Goal: Task Accomplishment & Management: Manage account settings

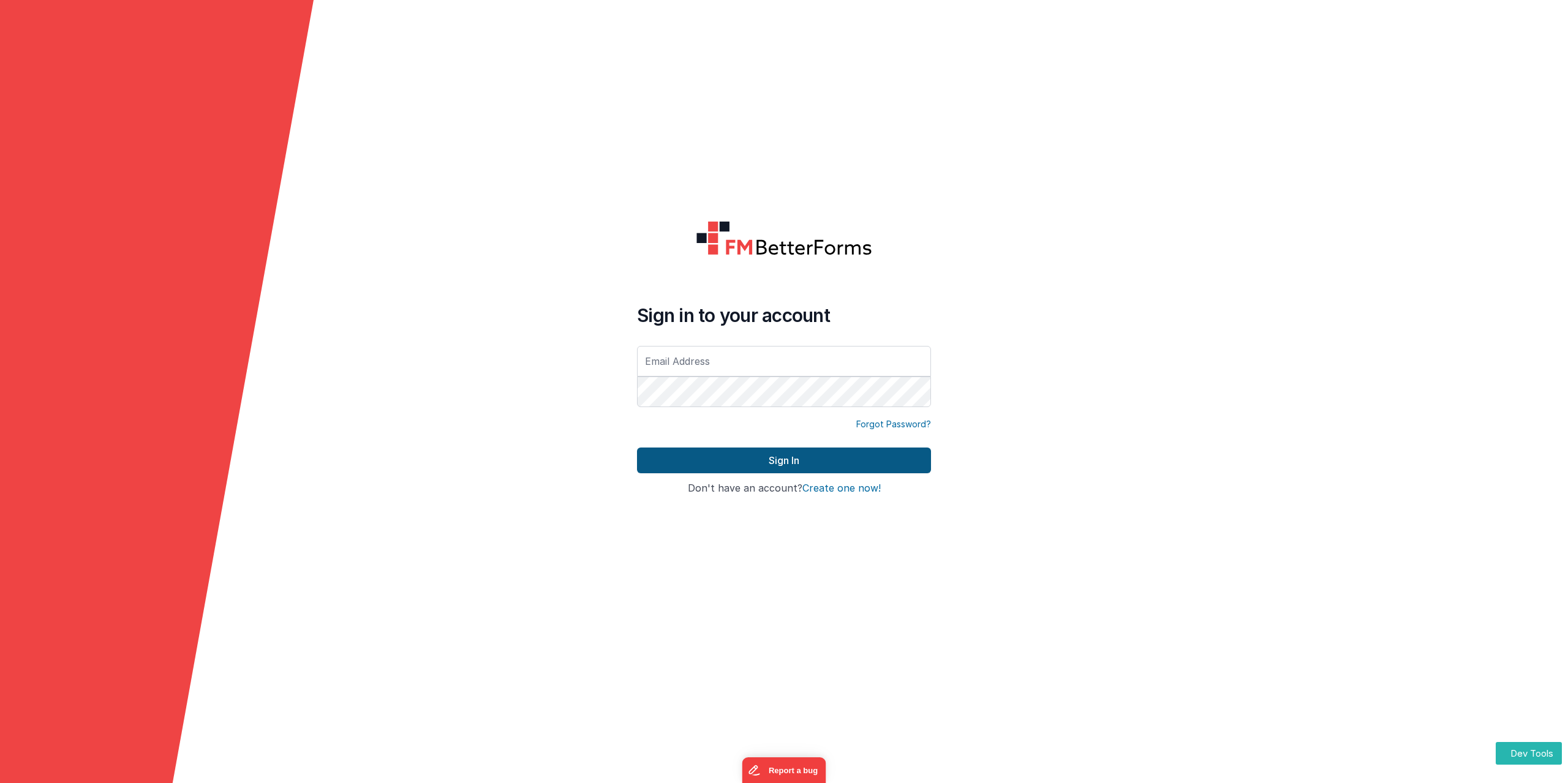
type input "[PERSON_NAME][EMAIL_ADDRESS][DOMAIN_NAME]"
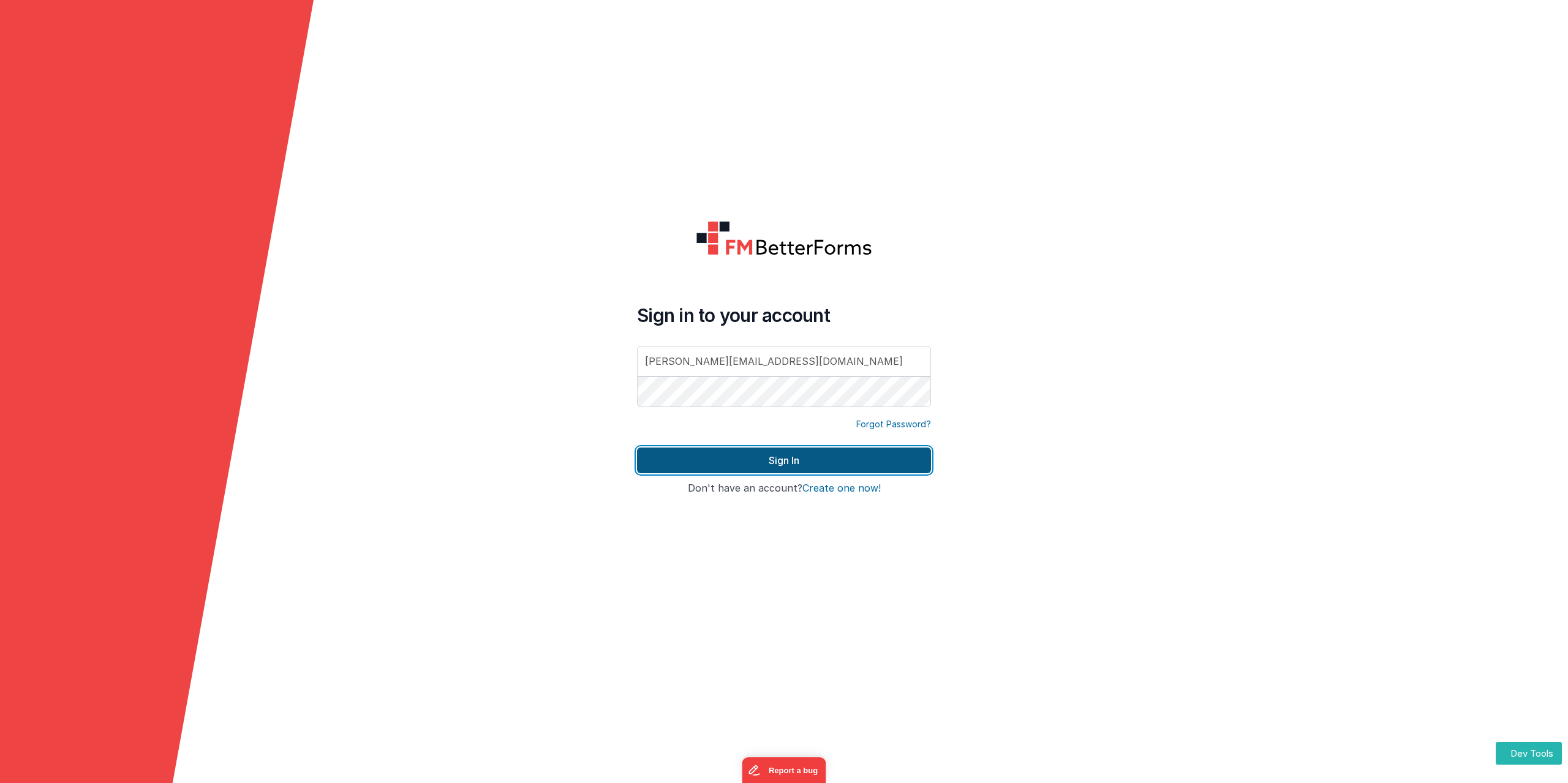
click at [778, 466] on button "Sign In" at bounding box center [784, 460] width 294 height 26
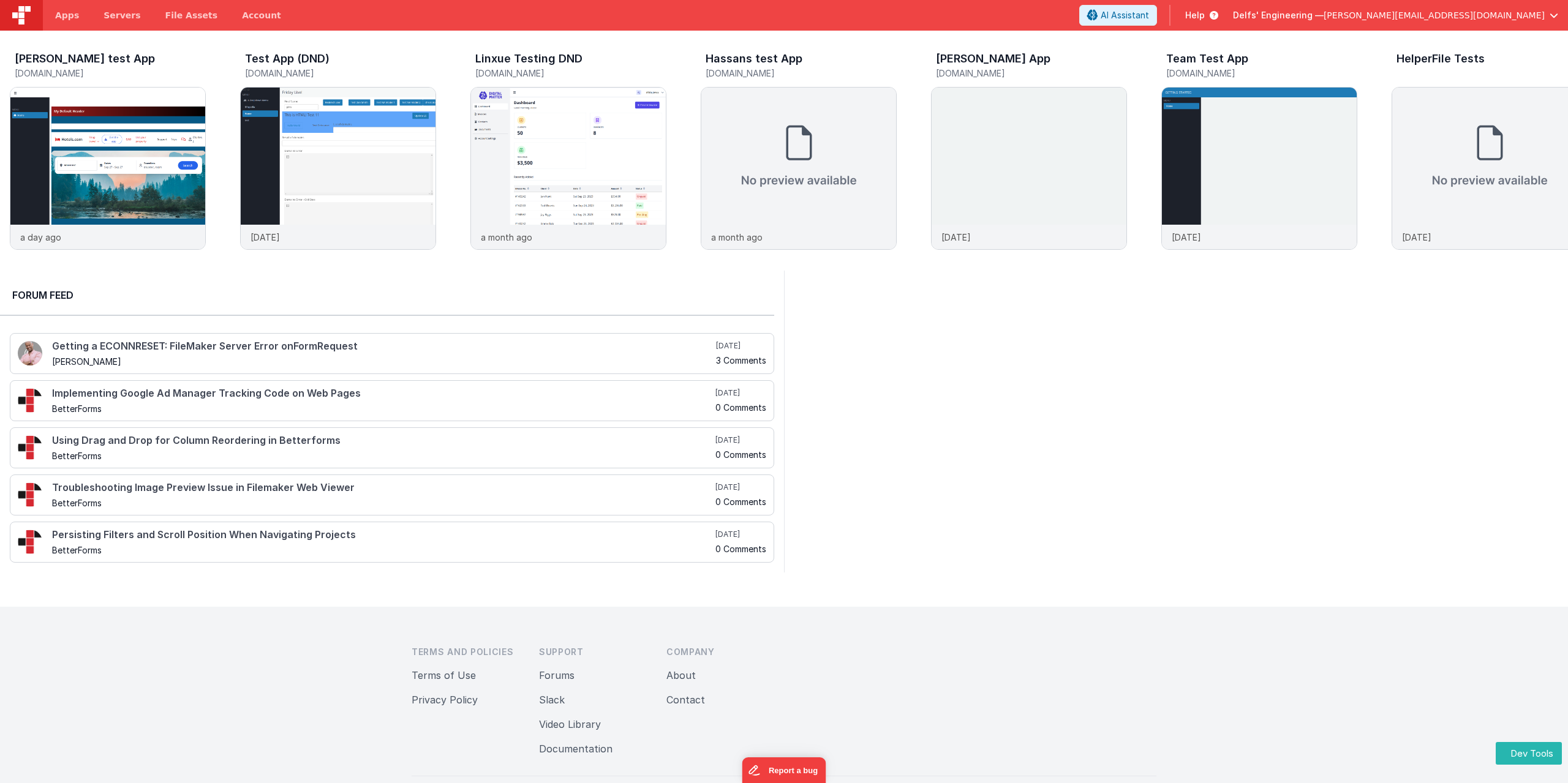
click at [84, 782] on html "Dev Tools Apps Servers File Assets Account Some FUTURE Slot AI Assistant Help D…" at bounding box center [784, 391] width 1568 height 783
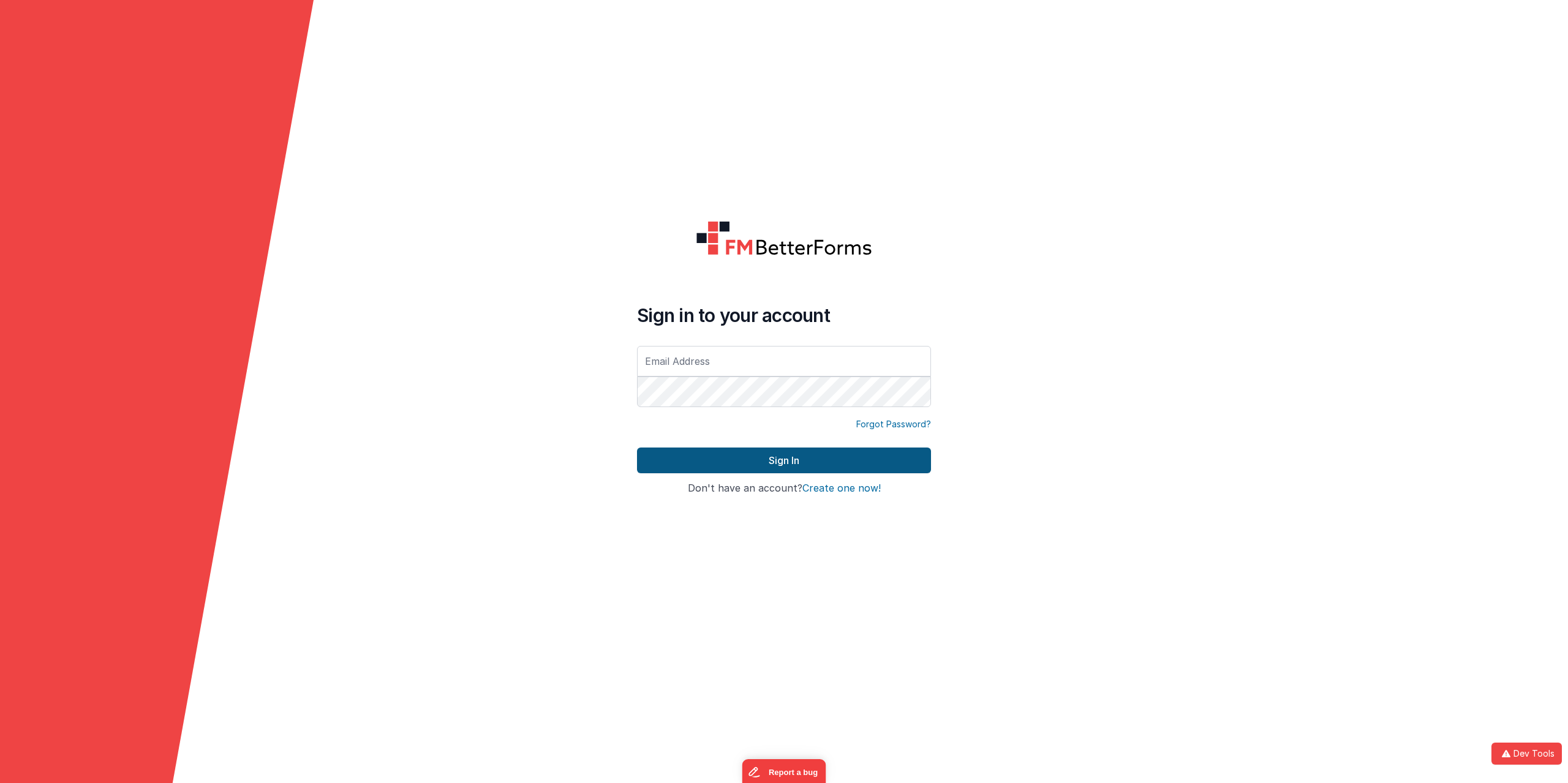
type input "alexander@delfsengineering.ca"
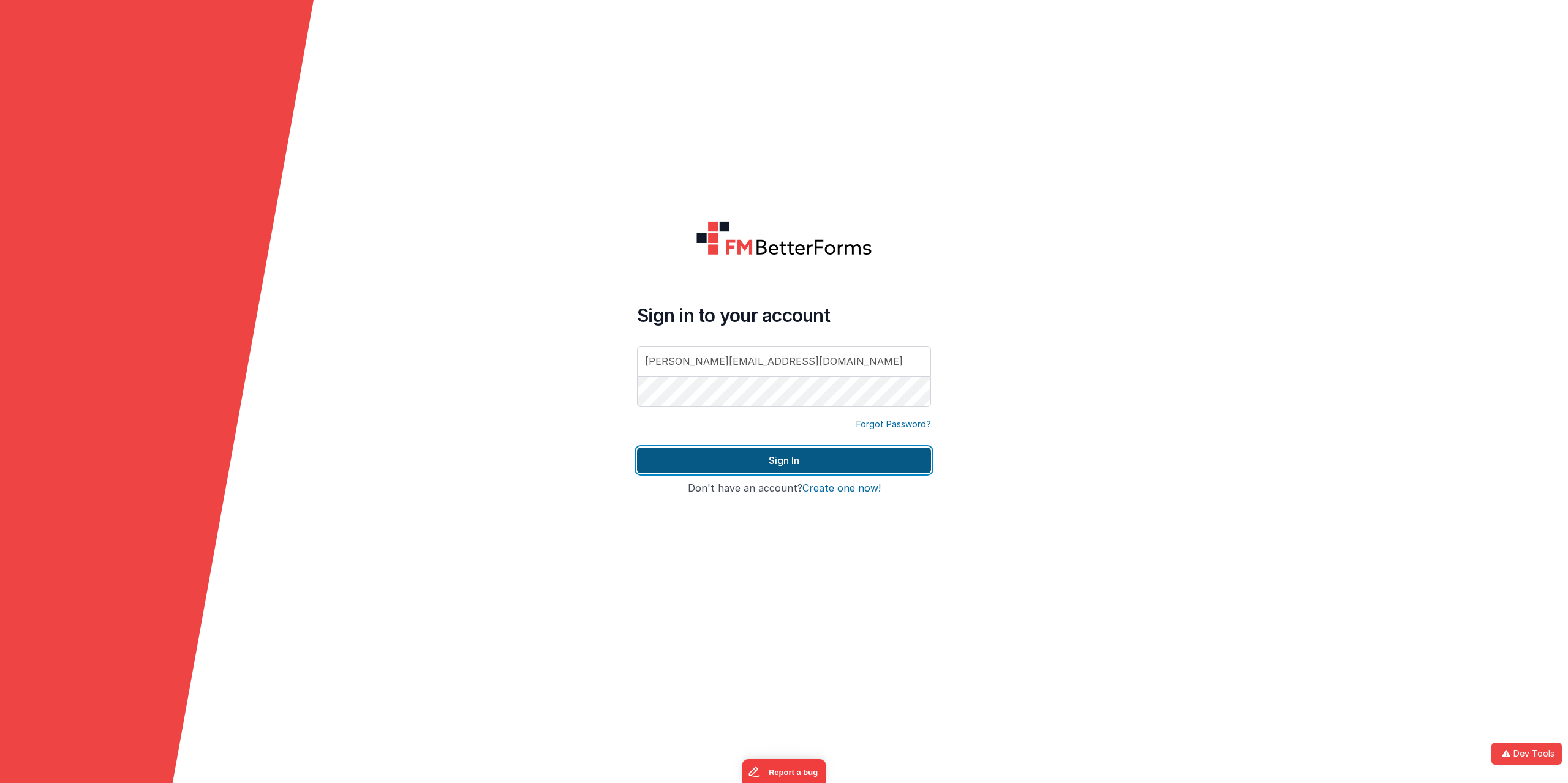
click at [797, 457] on button "Sign In" at bounding box center [784, 460] width 294 height 26
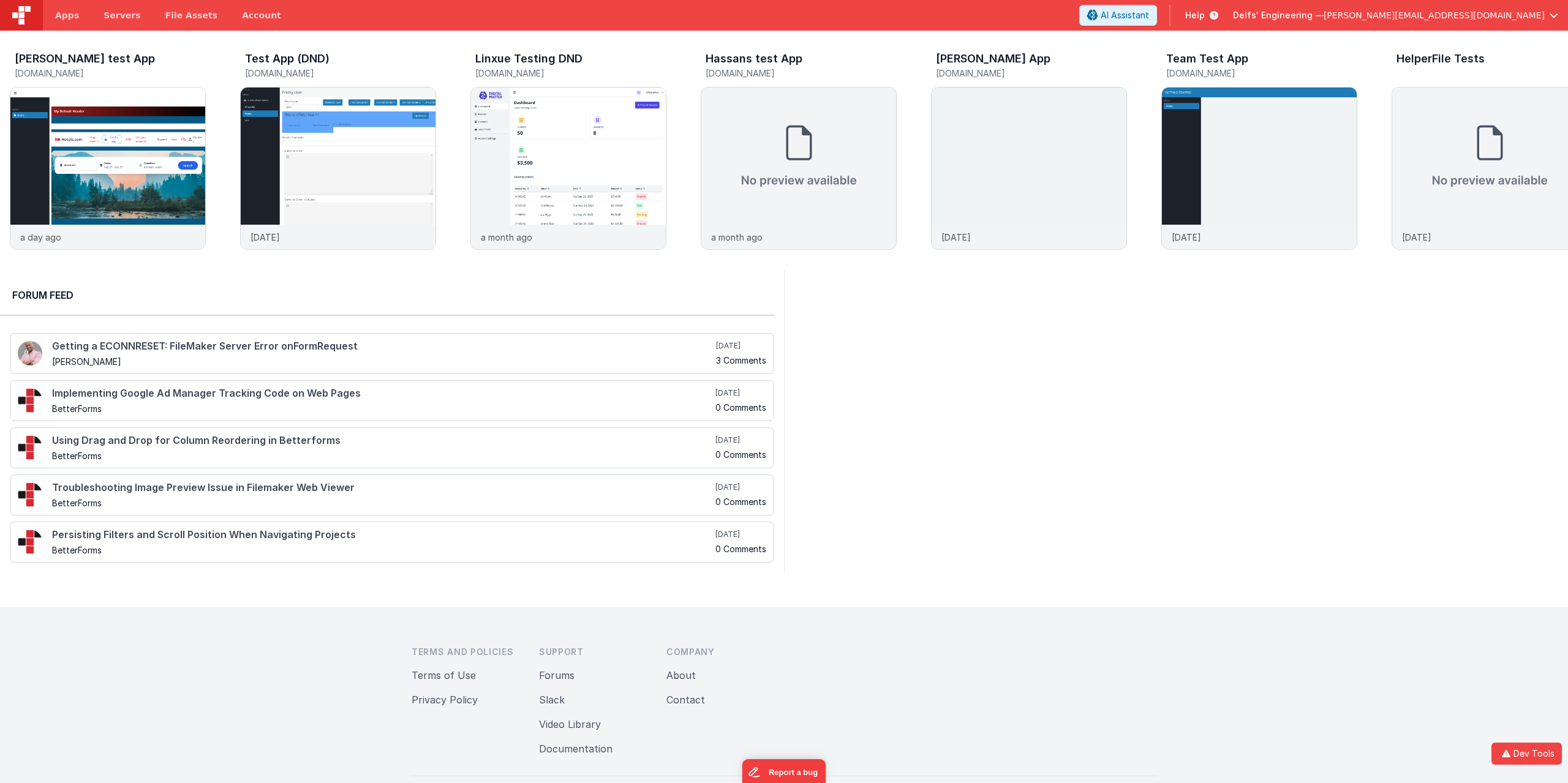
click at [1219, 15] on icon at bounding box center [1211, 15] width 13 height 12
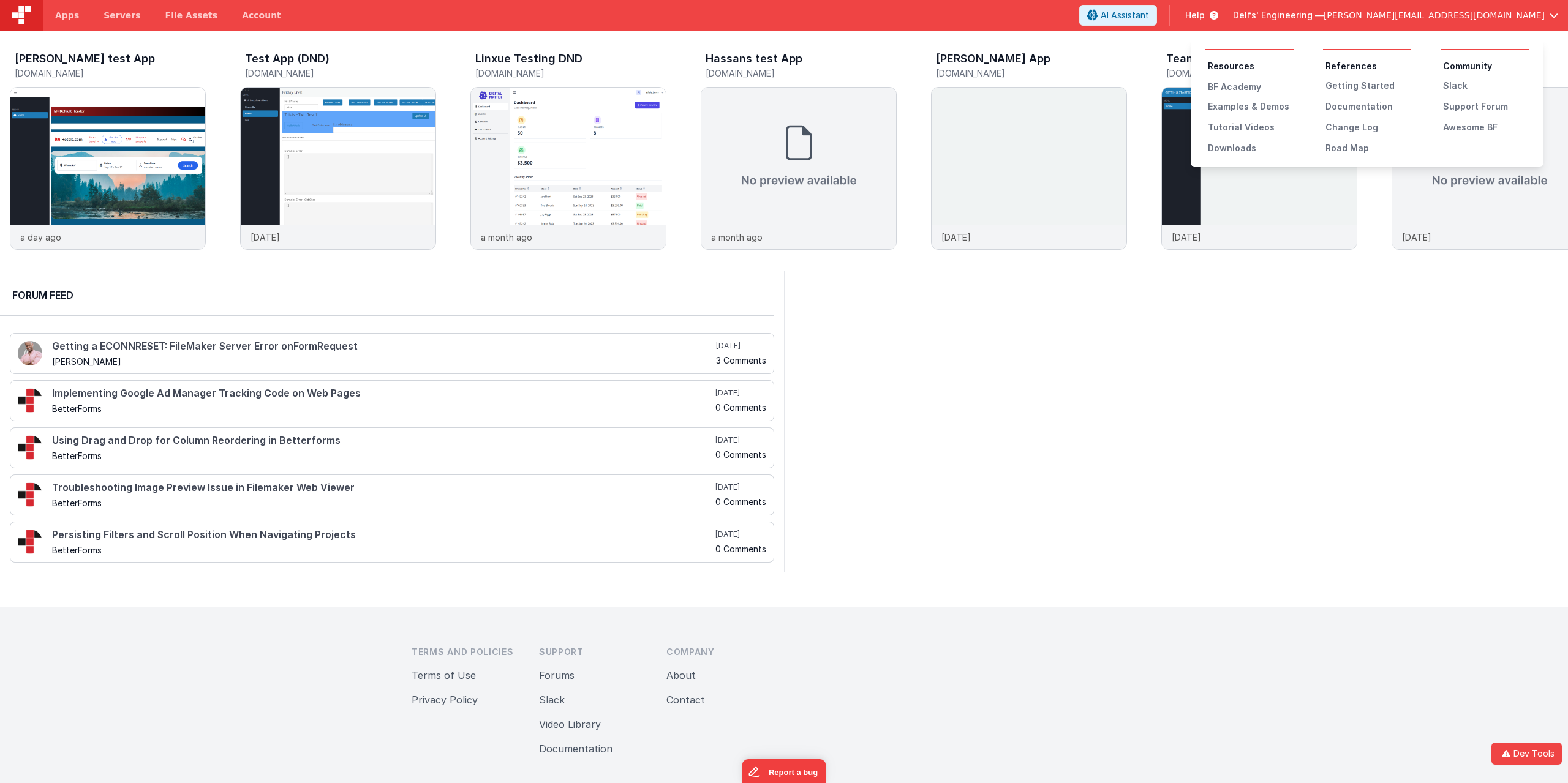
click at [1316, 15] on button at bounding box center [784, 391] width 1568 height 783
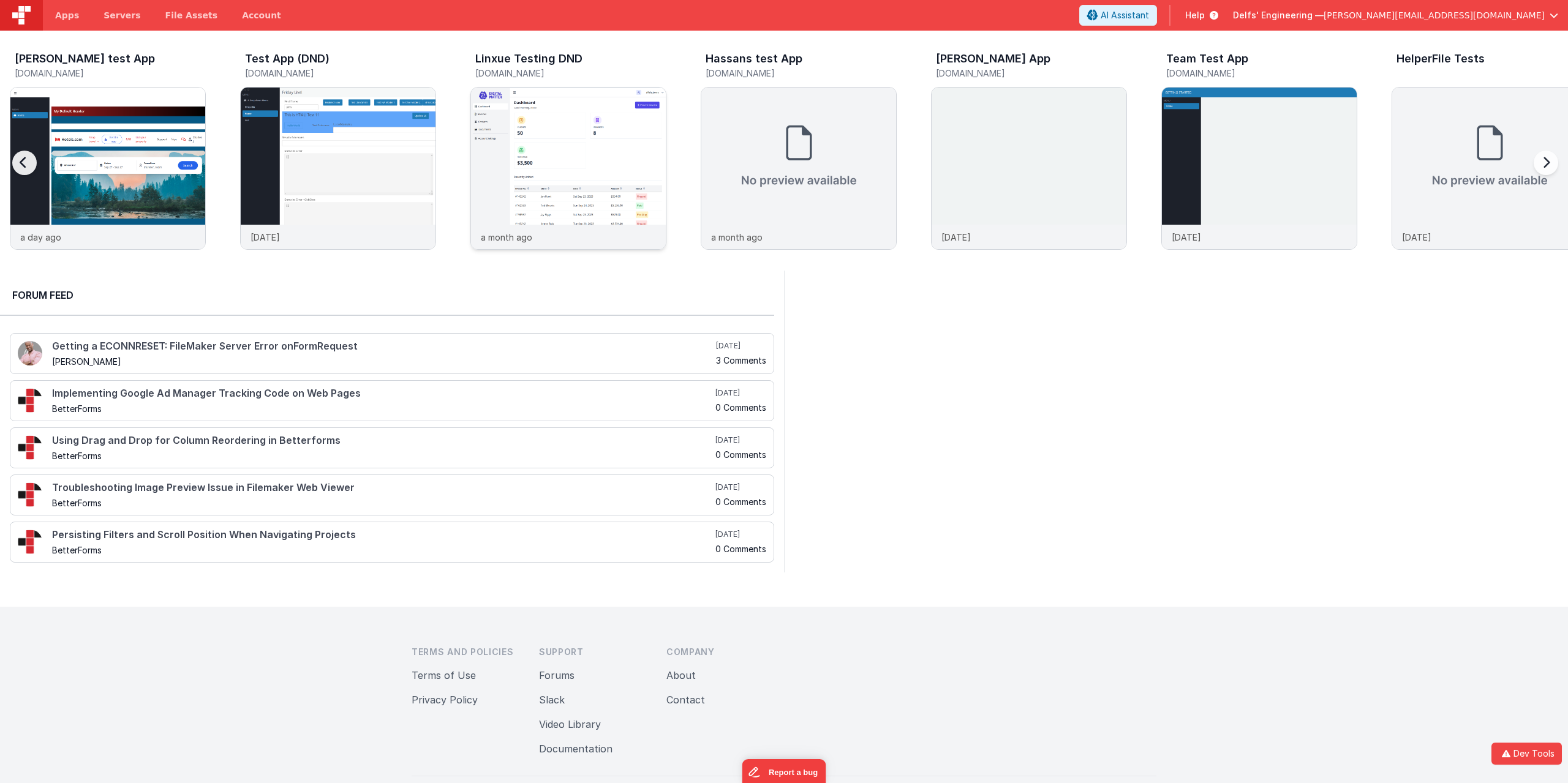
click at [605, 175] on img at bounding box center [568, 185] width 195 height 195
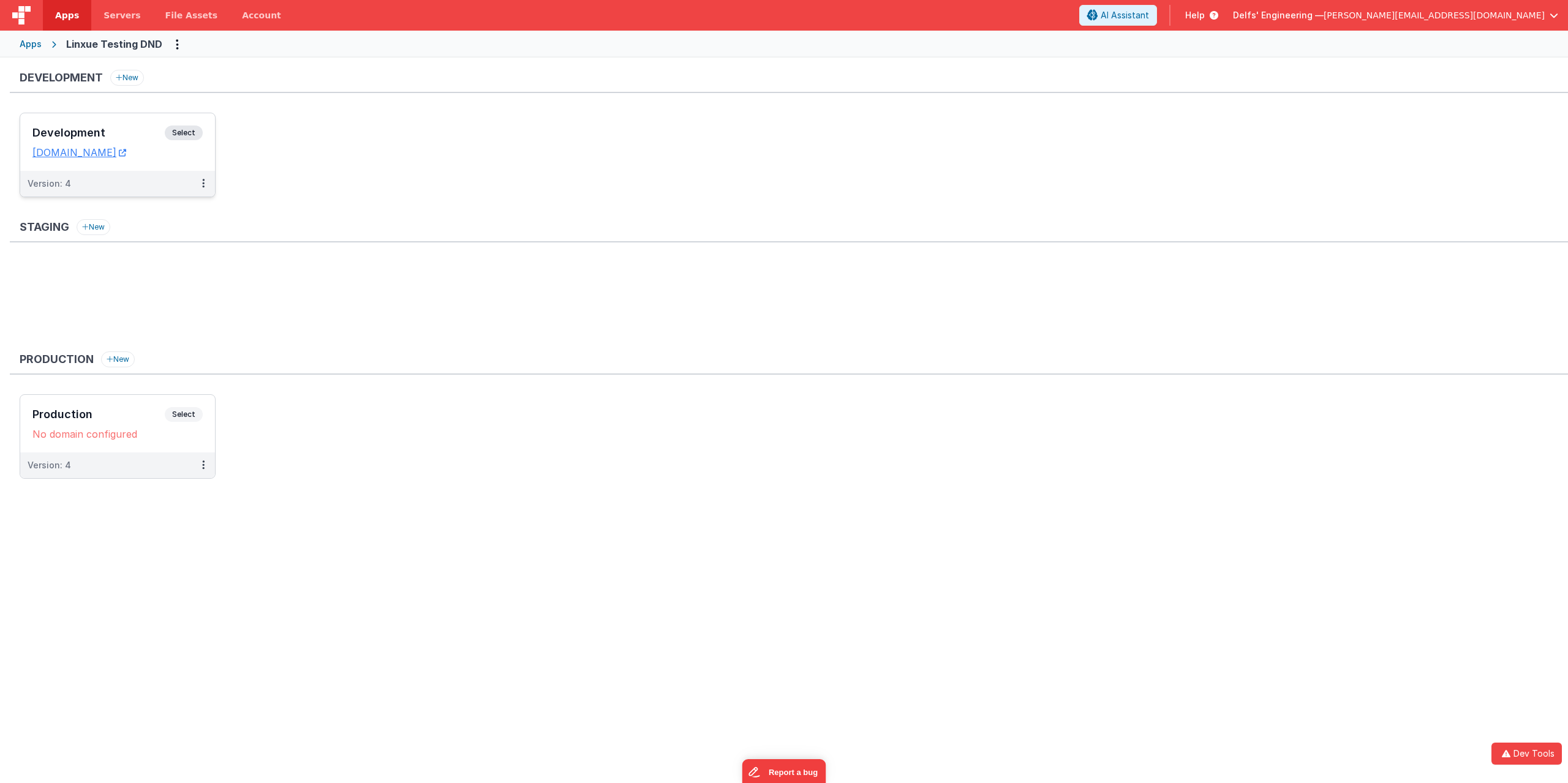
click at [193, 130] on span "Select" at bounding box center [183, 133] width 38 height 15
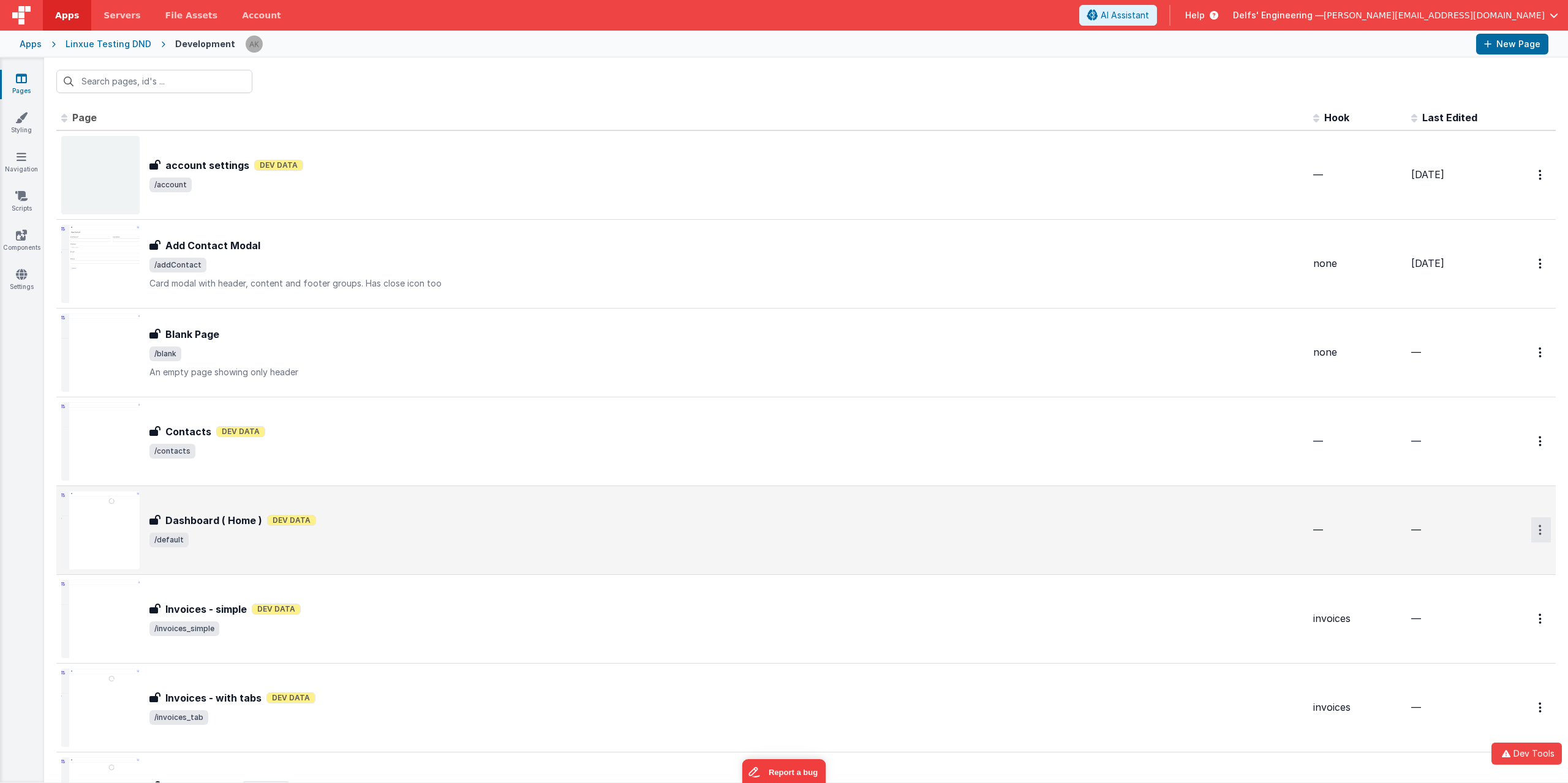
click at [1539, 527] on icon "Options" at bounding box center [1540, 530] width 3 height 11
click at [1476, 585] on link "Preview" at bounding box center [1497, 580] width 108 height 22
click at [74, 8] on link "Apps" at bounding box center [67, 15] width 49 height 31
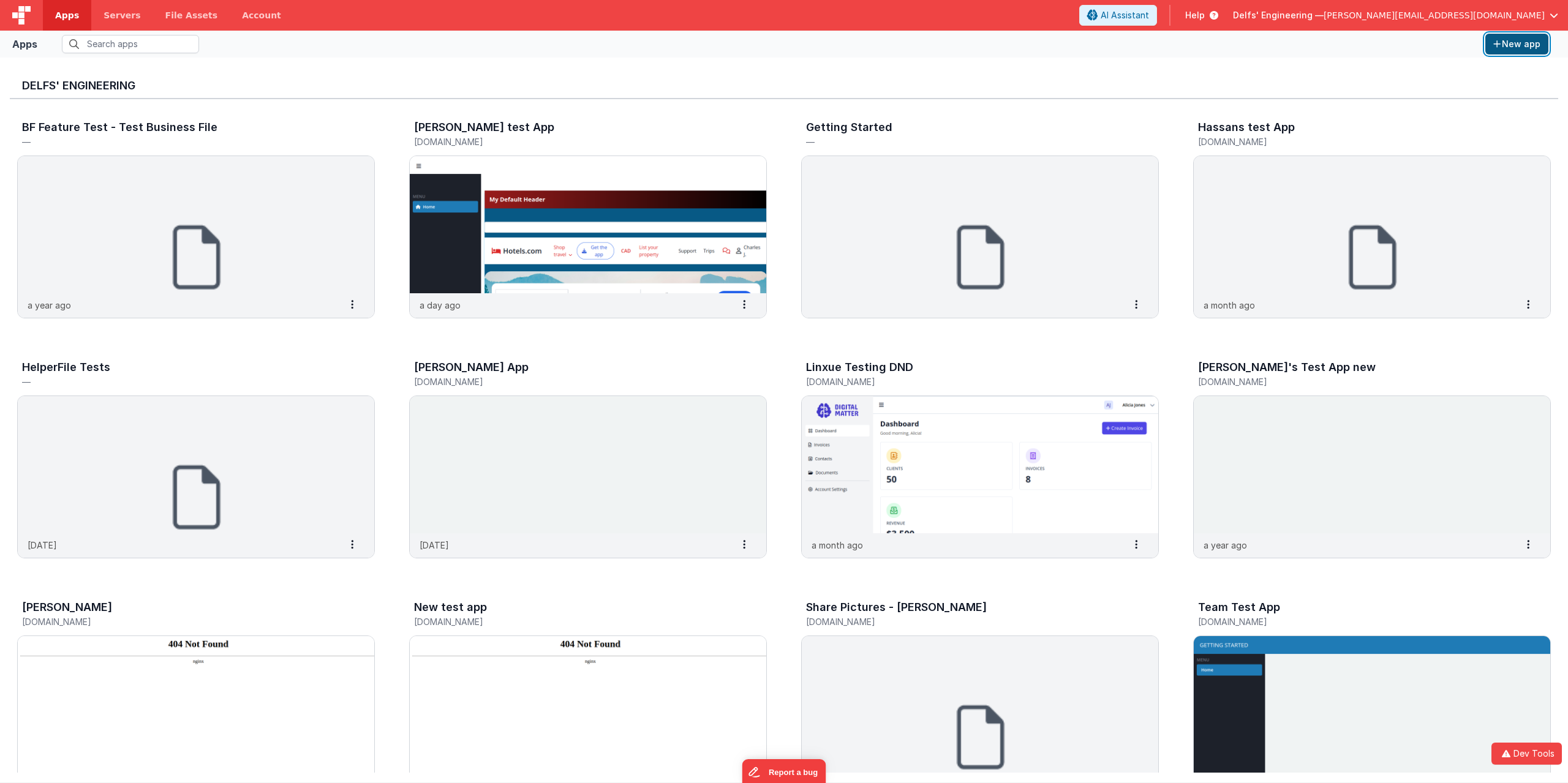
click at [1504, 48] on button "New app" at bounding box center [1517, 44] width 63 height 21
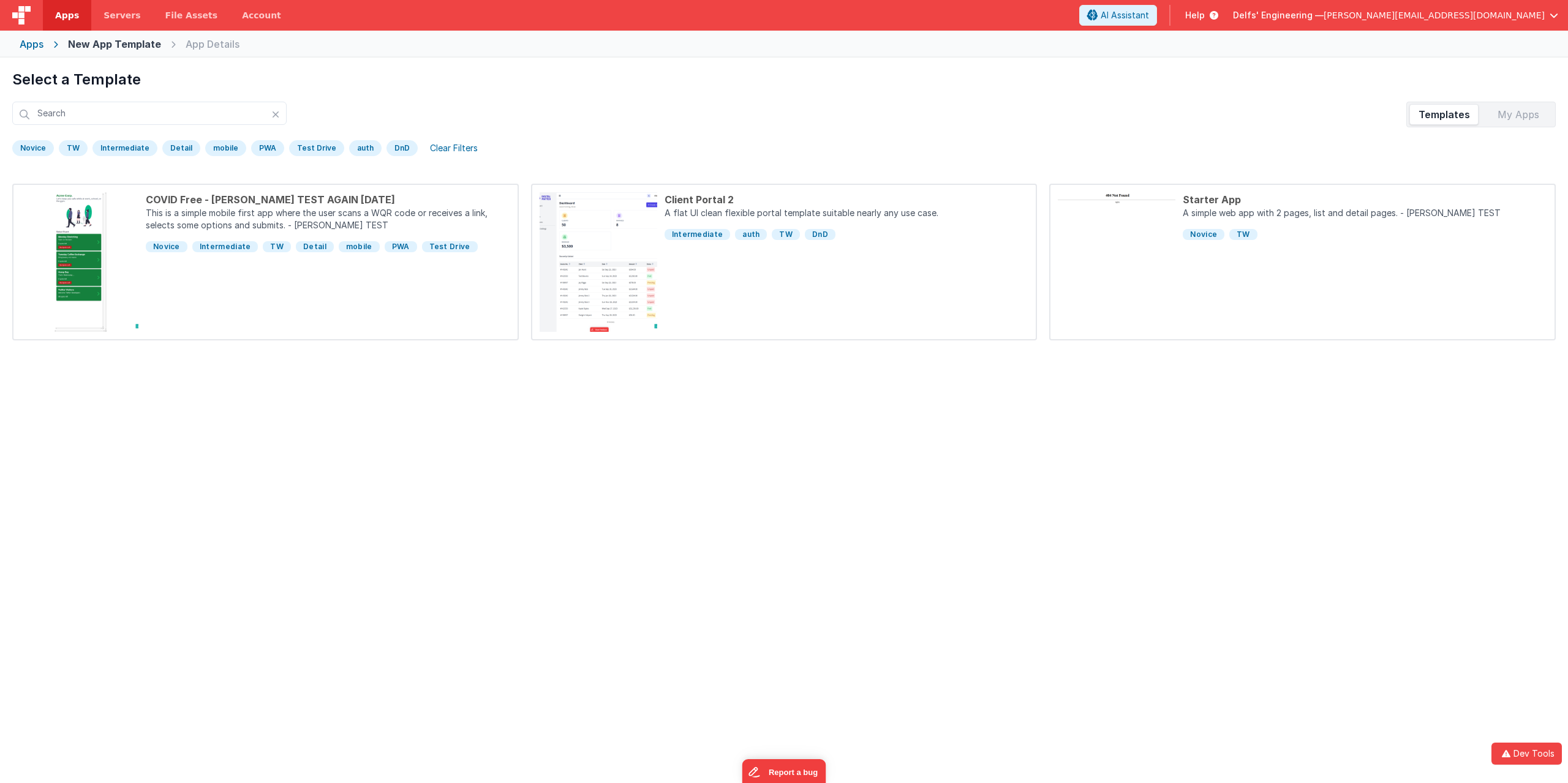
click at [25, 18] on img at bounding box center [21, 15] width 19 height 19
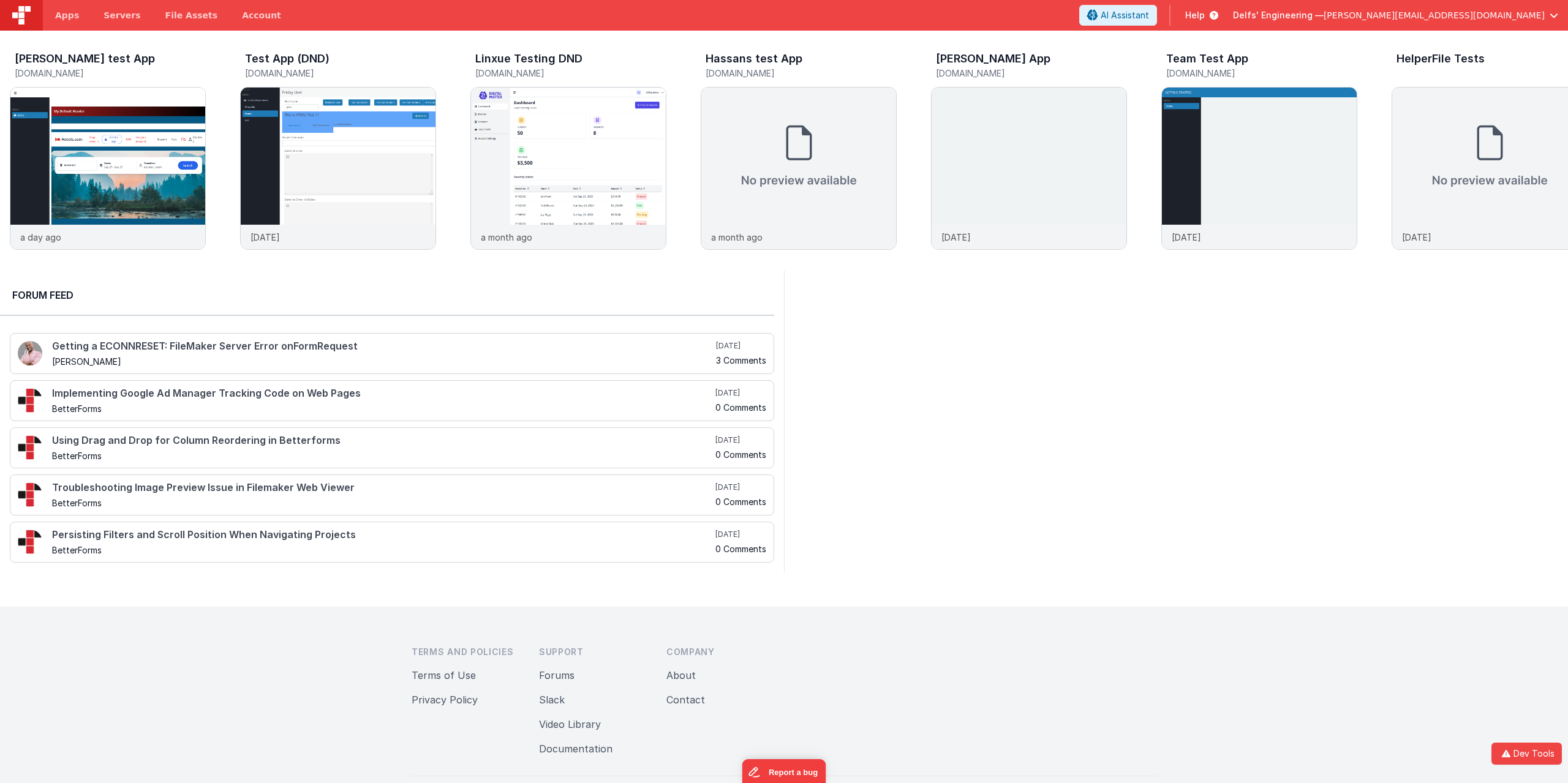
click at [1552, 13] on span "button" at bounding box center [1553, 15] width 9 height 9
click at [1399, 106] on div "Logout" at bounding box center [1460, 104] width 181 height 12
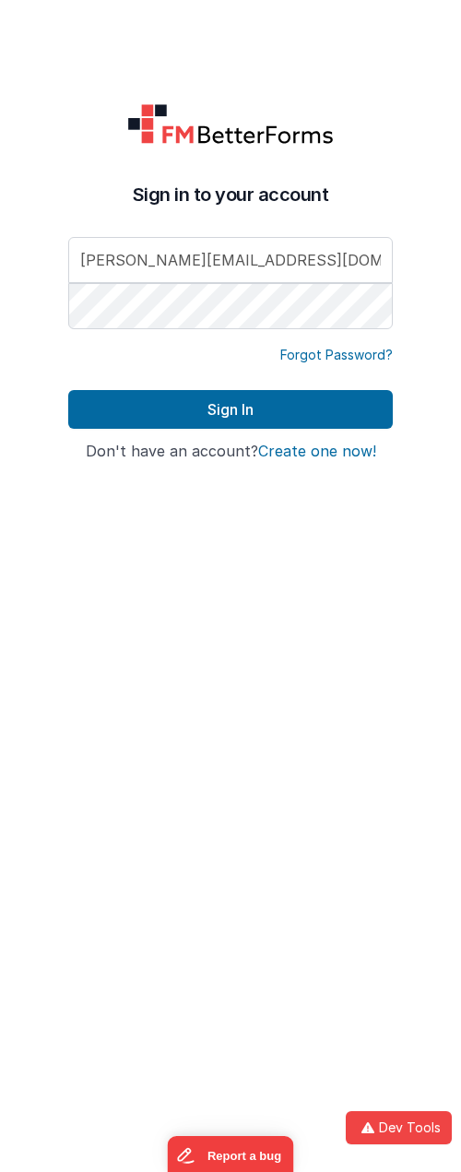
click at [311, 455] on button "Create one now!" at bounding box center [317, 451] width 118 height 17
click at [318, 354] on link "Forgot Password?" at bounding box center [336, 355] width 112 height 18
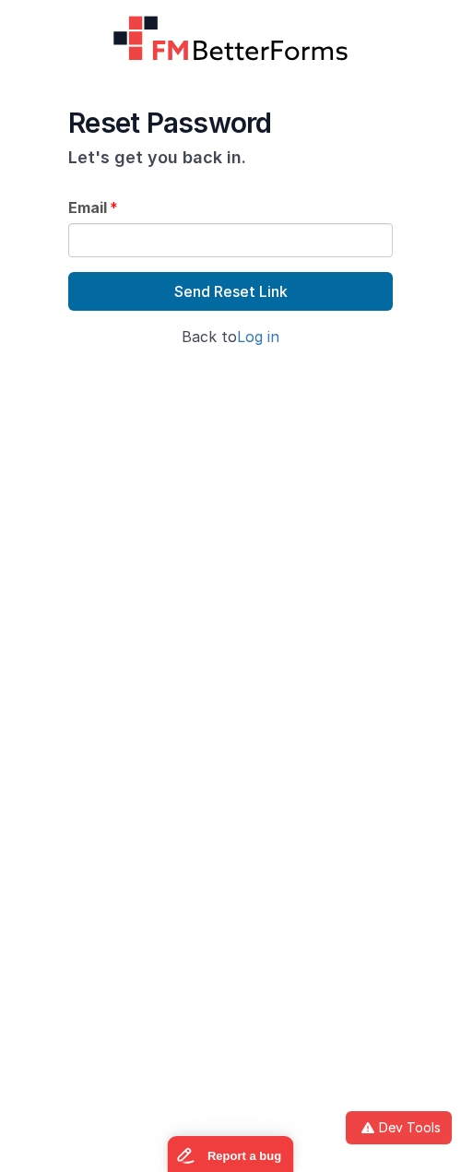
click at [244, 327] on link "Log in" at bounding box center [258, 336] width 42 height 18
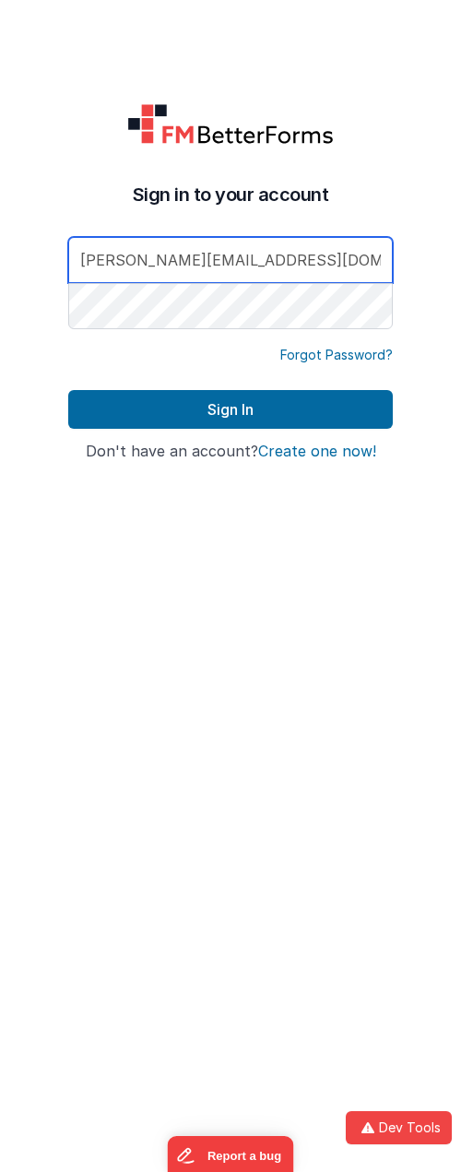
click at [336, 352] on link "Forgot Password?" at bounding box center [336, 355] width 112 height 18
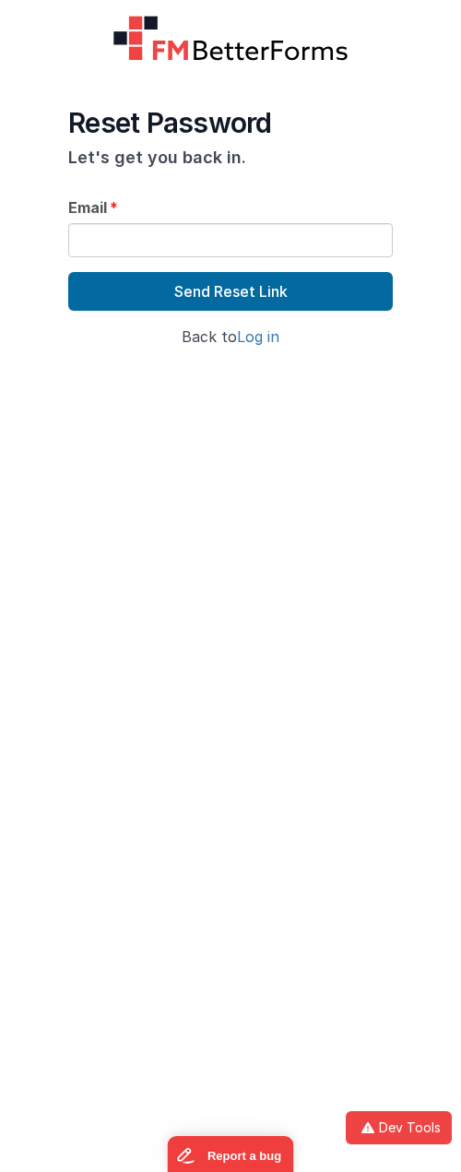
click at [272, 345] on link "Log in" at bounding box center [258, 336] width 42 height 18
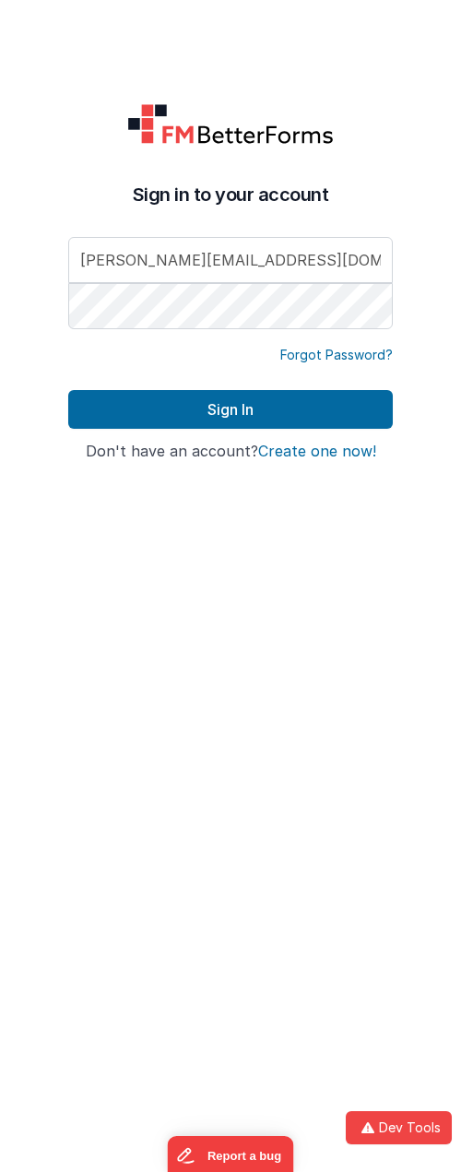
click at [346, 637] on div "Sign in to your account alexander@delfsengineering.ca Forgot Password? Sign In …" at bounding box center [230, 586] width 354 height 1172
click at [331, 352] on link "Forgot Password?" at bounding box center [336, 355] width 112 height 18
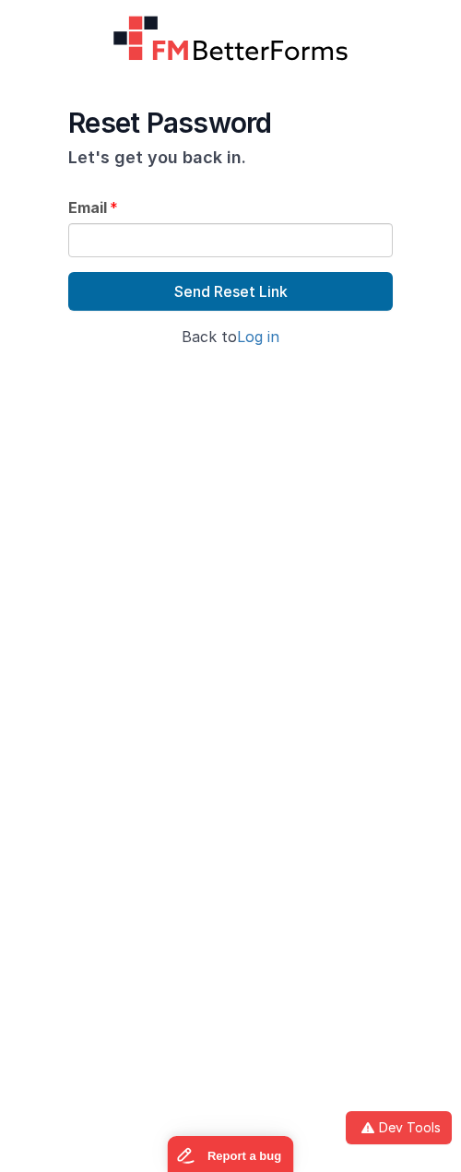
click at [260, 336] on link "Log in" at bounding box center [258, 336] width 42 height 18
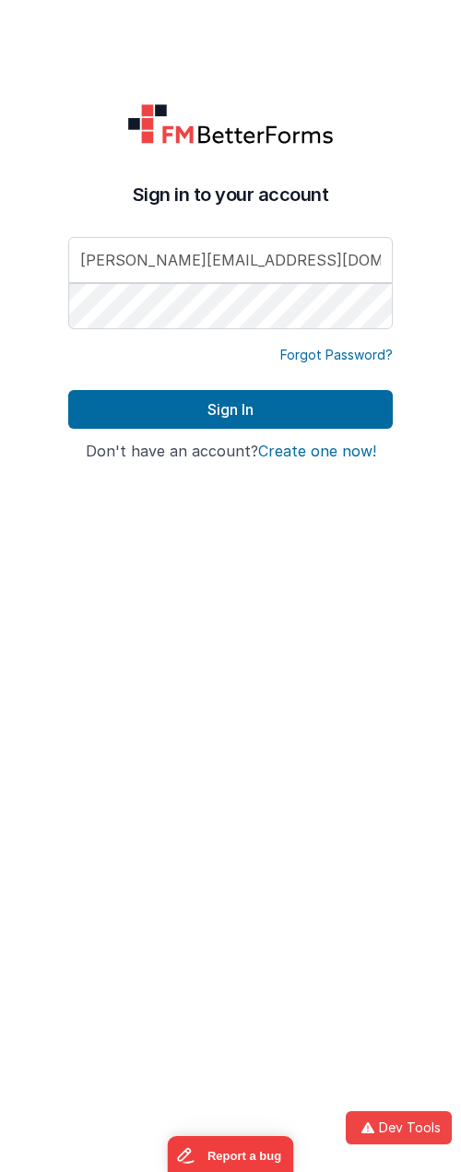
click at [389, 142] on div at bounding box center [230, 80] width 325 height 130
click at [357, 352] on link "Forgot Password?" at bounding box center [336, 355] width 112 height 18
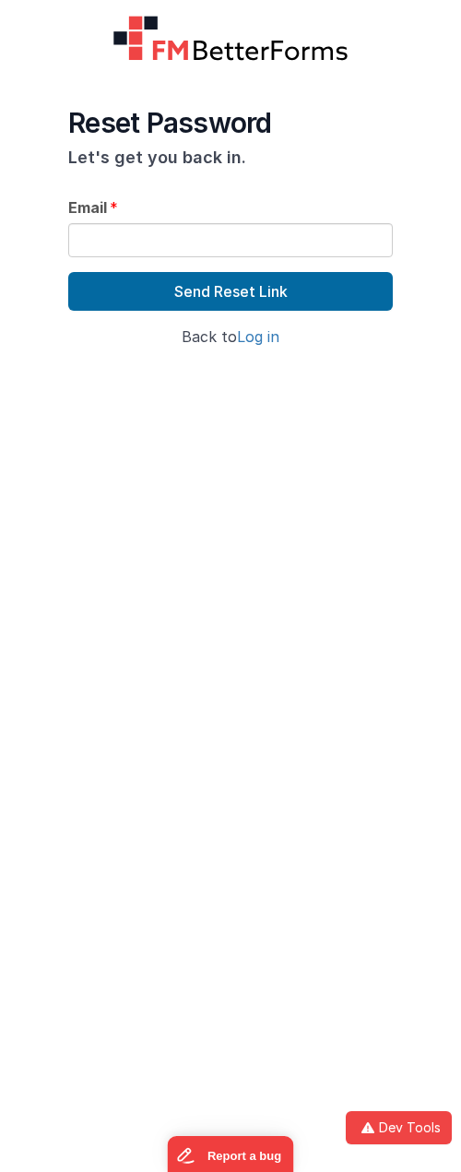
click at [263, 336] on link "Log in" at bounding box center [258, 336] width 42 height 18
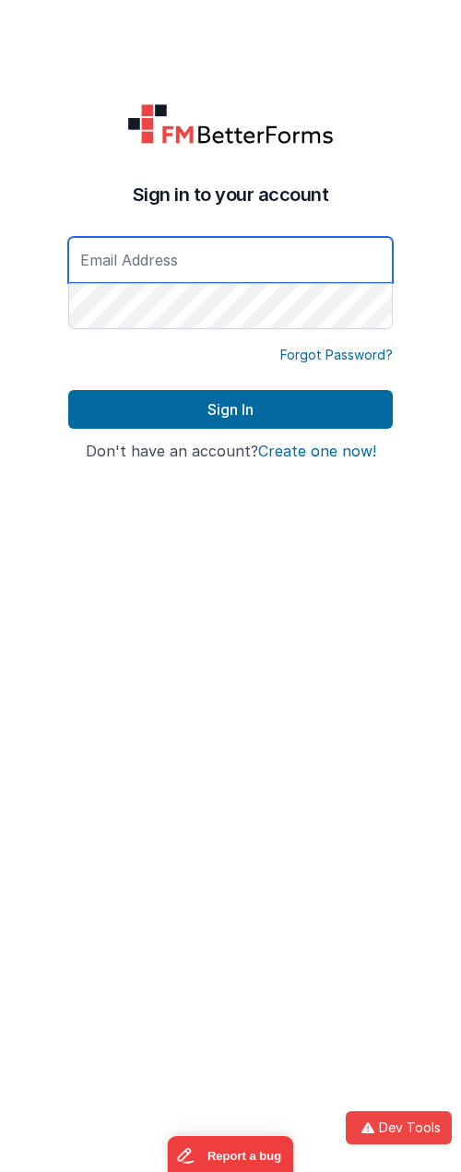
type input "alexander@delfsengineering.ca"
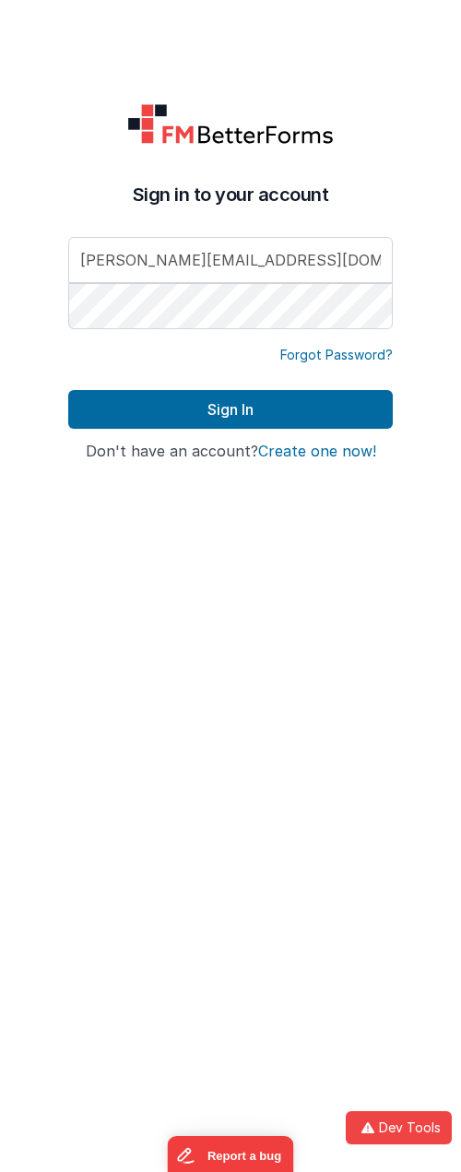
click at [325, 357] on link "Forgot Password?" at bounding box center [336, 355] width 112 height 18
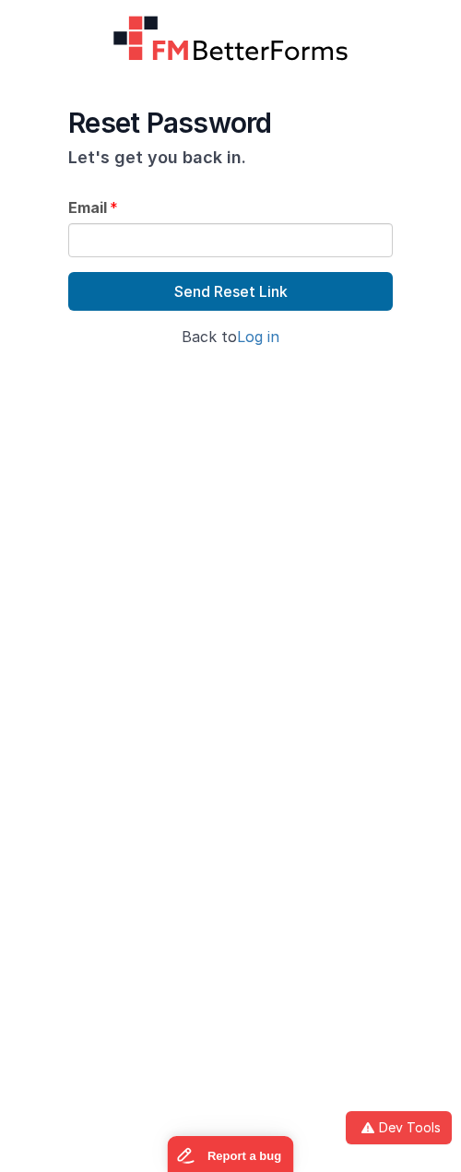
click at [260, 336] on link "Log in" at bounding box center [258, 336] width 42 height 18
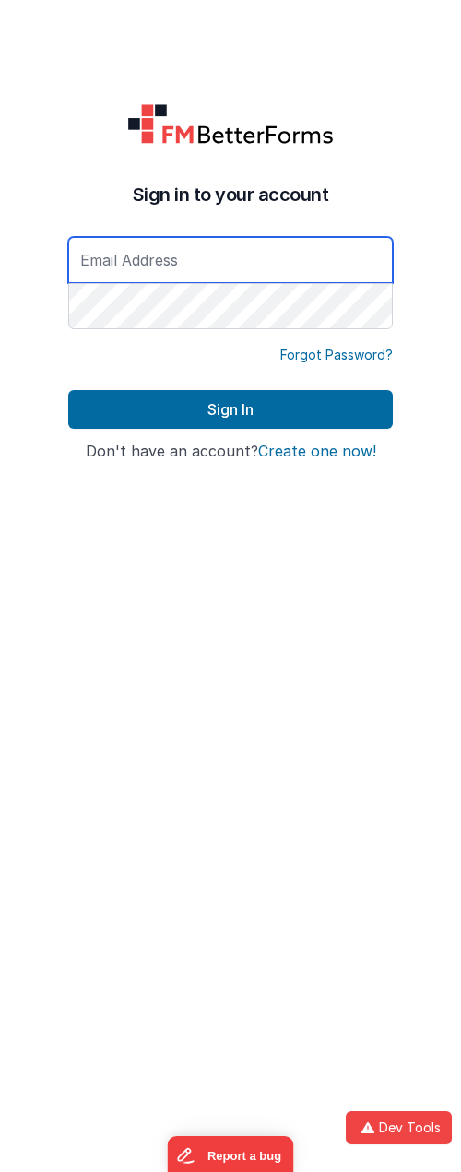
type input "alexander@delfsengineering.ca"
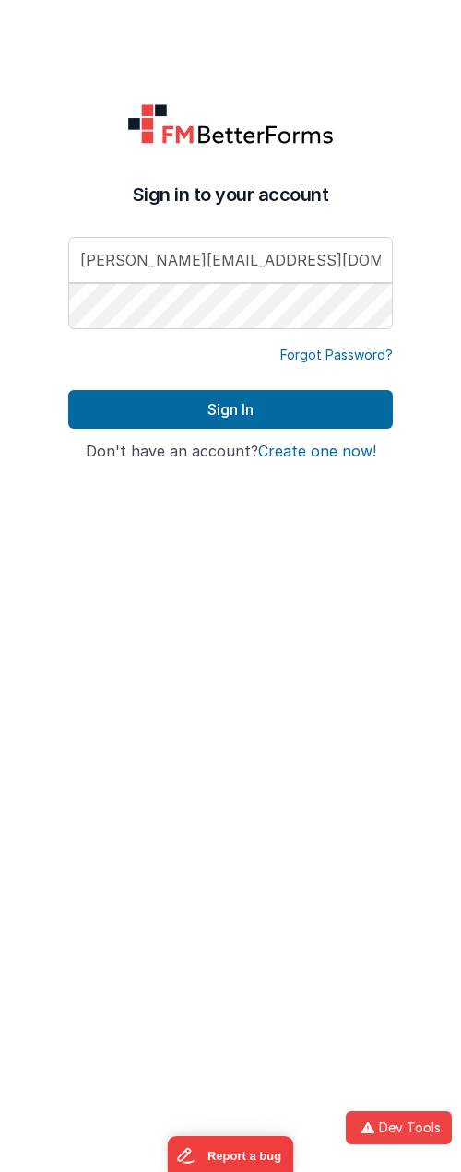
drag, startPoint x: 237, startPoint y: 345, endPoint x: 138, endPoint y: 348, distance: 98.7
click at [138, 348] on div "Forgot Password?" at bounding box center [230, 355] width 325 height 18
drag, startPoint x: 248, startPoint y: 345, endPoint x: 392, endPoint y: 351, distance: 144.0
click at [392, 351] on div "Forgot Password?" at bounding box center [230, 355] width 325 height 18
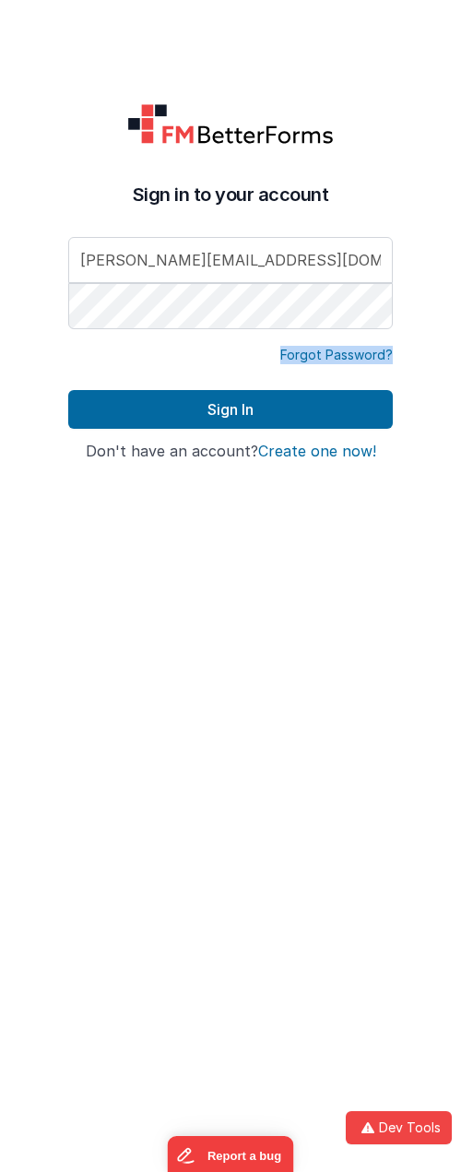
copy link "Forgot Password?"
click at [364, 628] on div "Sign in to your account alexander@delfsengineering.ca Forgot Password? Sign In …" at bounding box center [230, 586] width 354 height 1172
click at [338, 357] on link "Forgot Password?" at bounding box center [336, 355] width 112 height 18
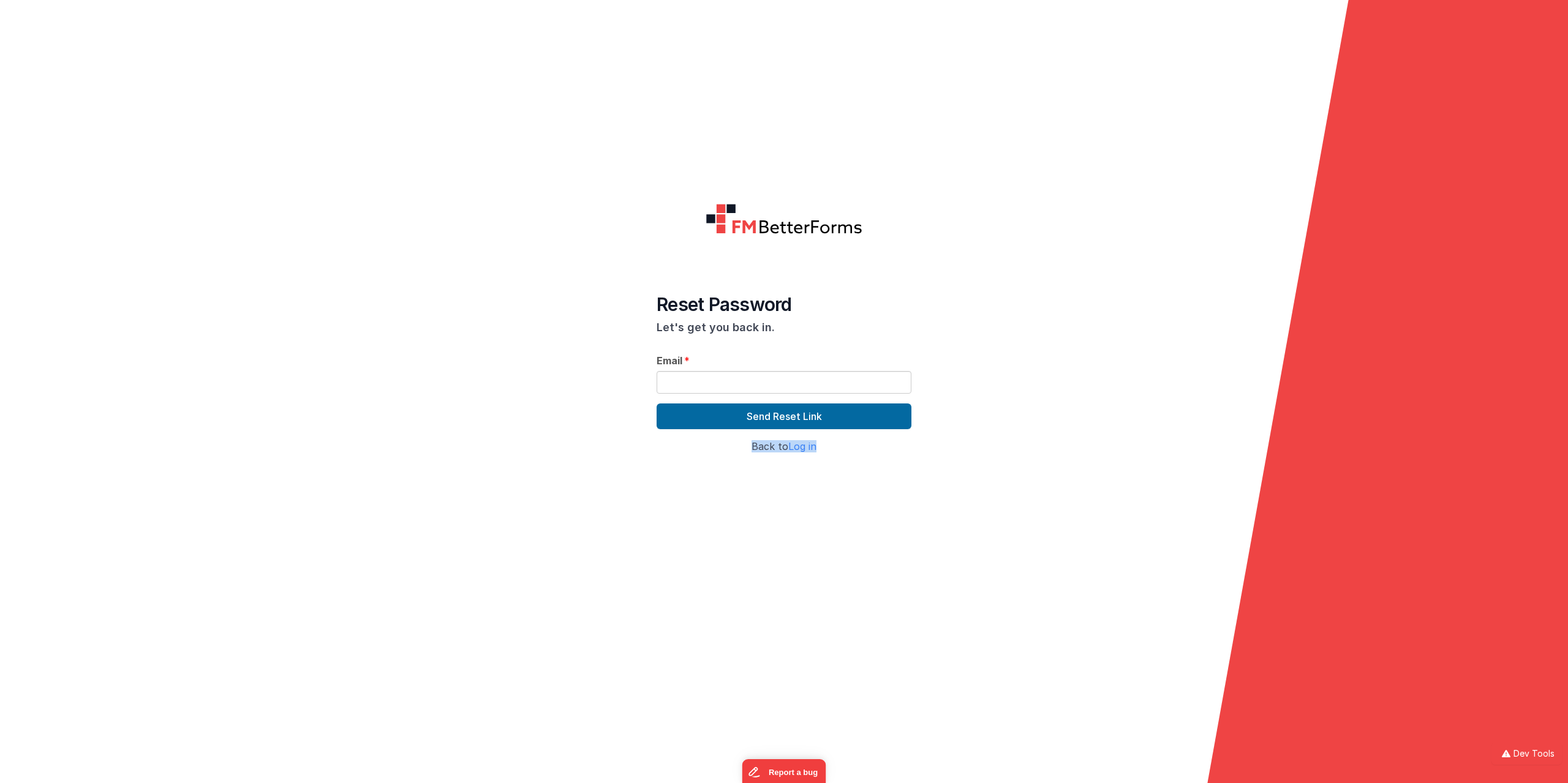
drag, startPoint x: 856, startPoint y: 454, endPoint x: 753, endPoint y: 457, distance: 103.0
click at [753, 457] on div "Back to Log in" at bounding box center [784, 452] width 255 height 21
copy h4 "Back to Log in"
click at [788, 774] on button "Report a bug" at bounding box center [783, 770] width 84 height 26
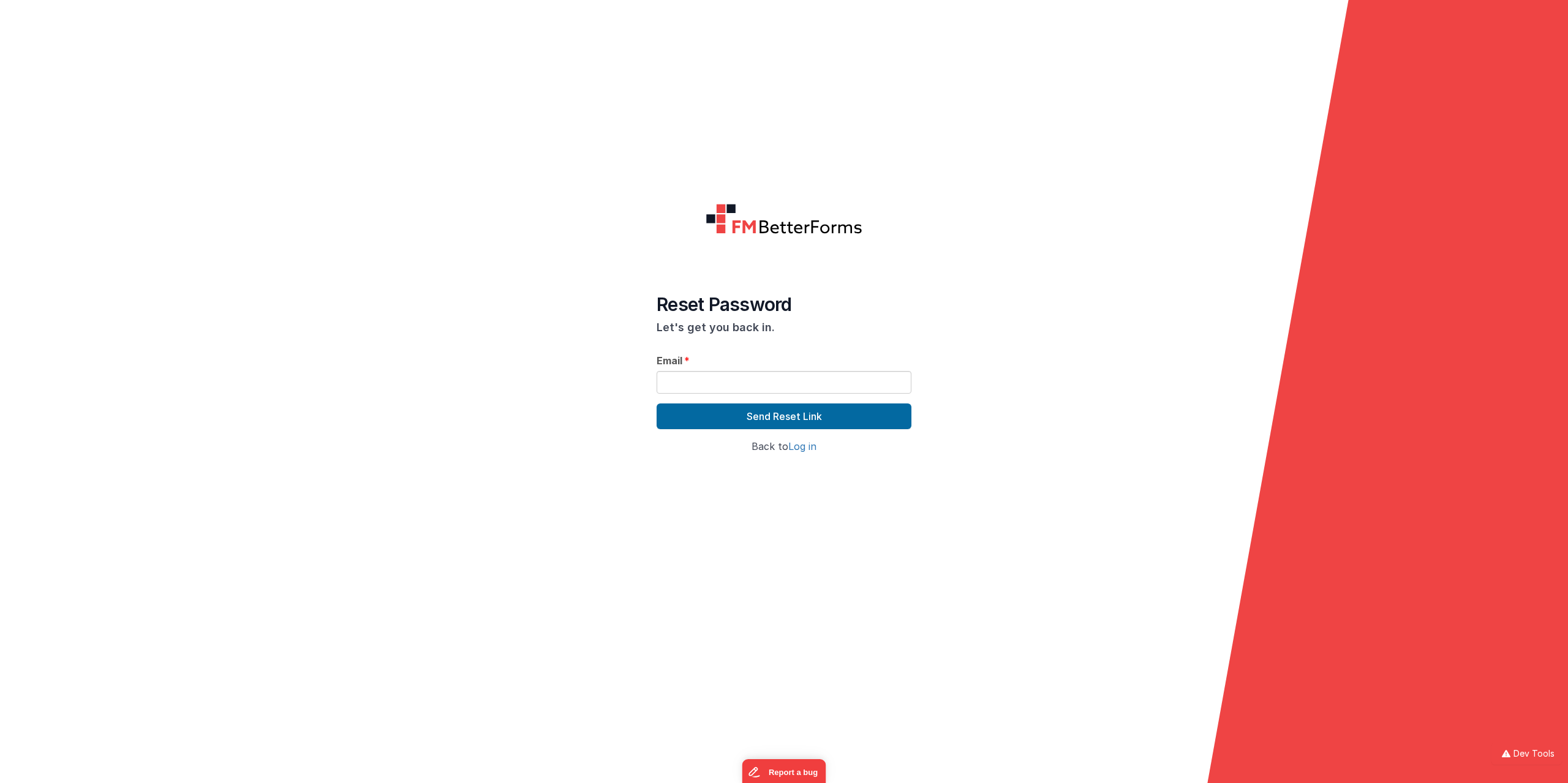
click at [799, 451] on link "Log in" at bounding box center [802, 446] width 28 height 12
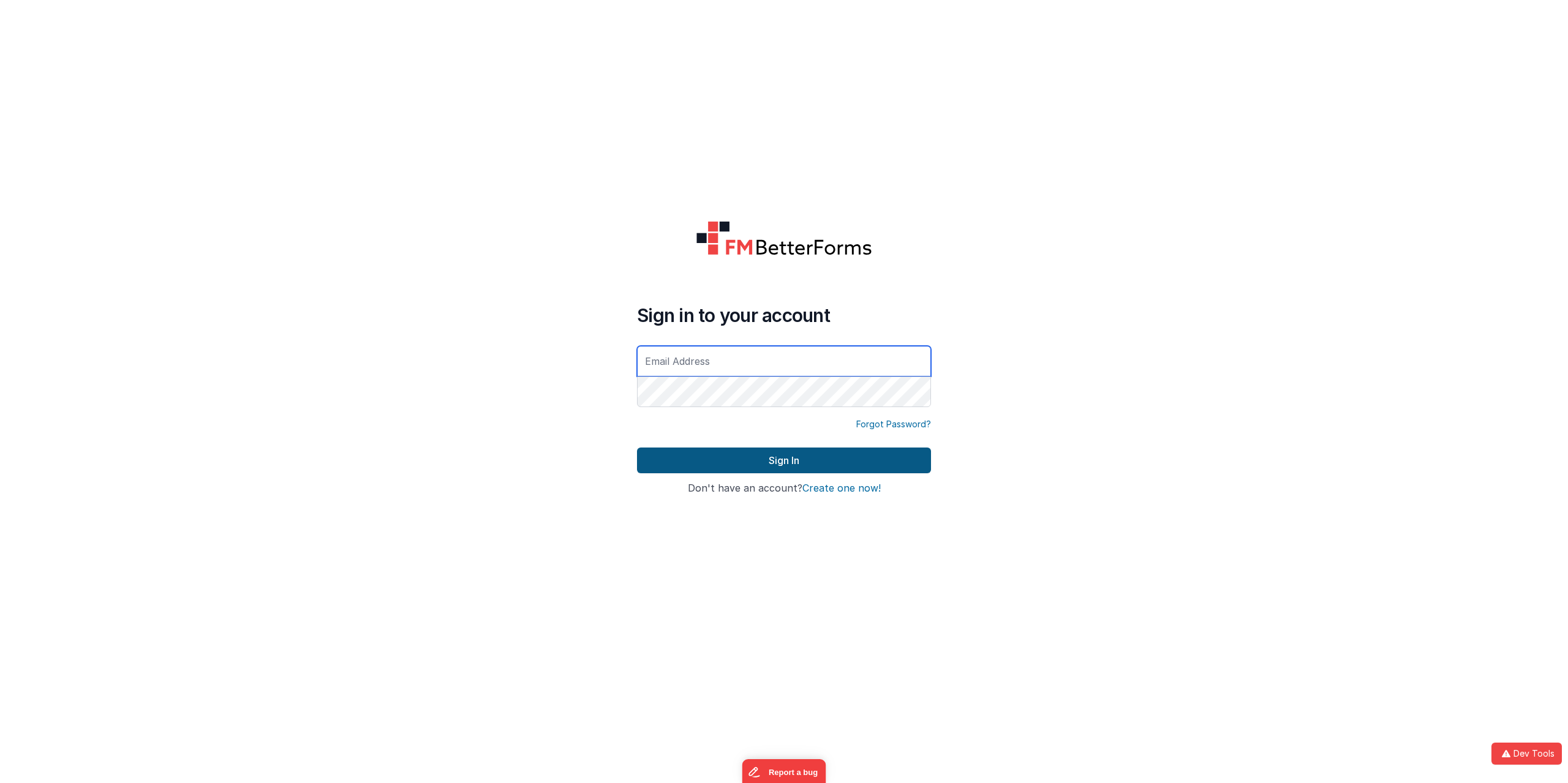
type input "alexander@delfsengineering.ca"
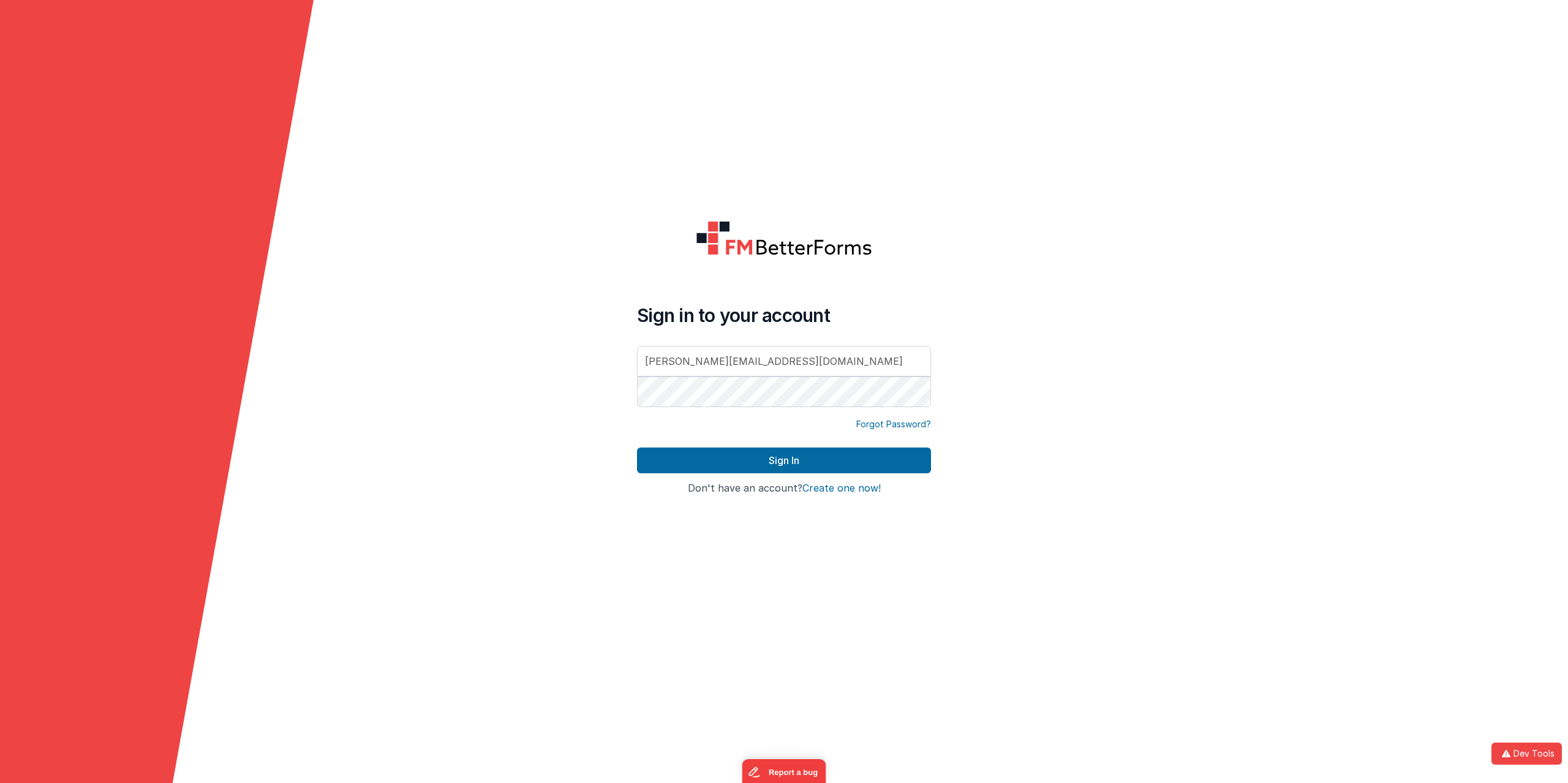
click at [890, 423] on link "Forgot Password?" at bounding box center [894, 424] width 74 height 12
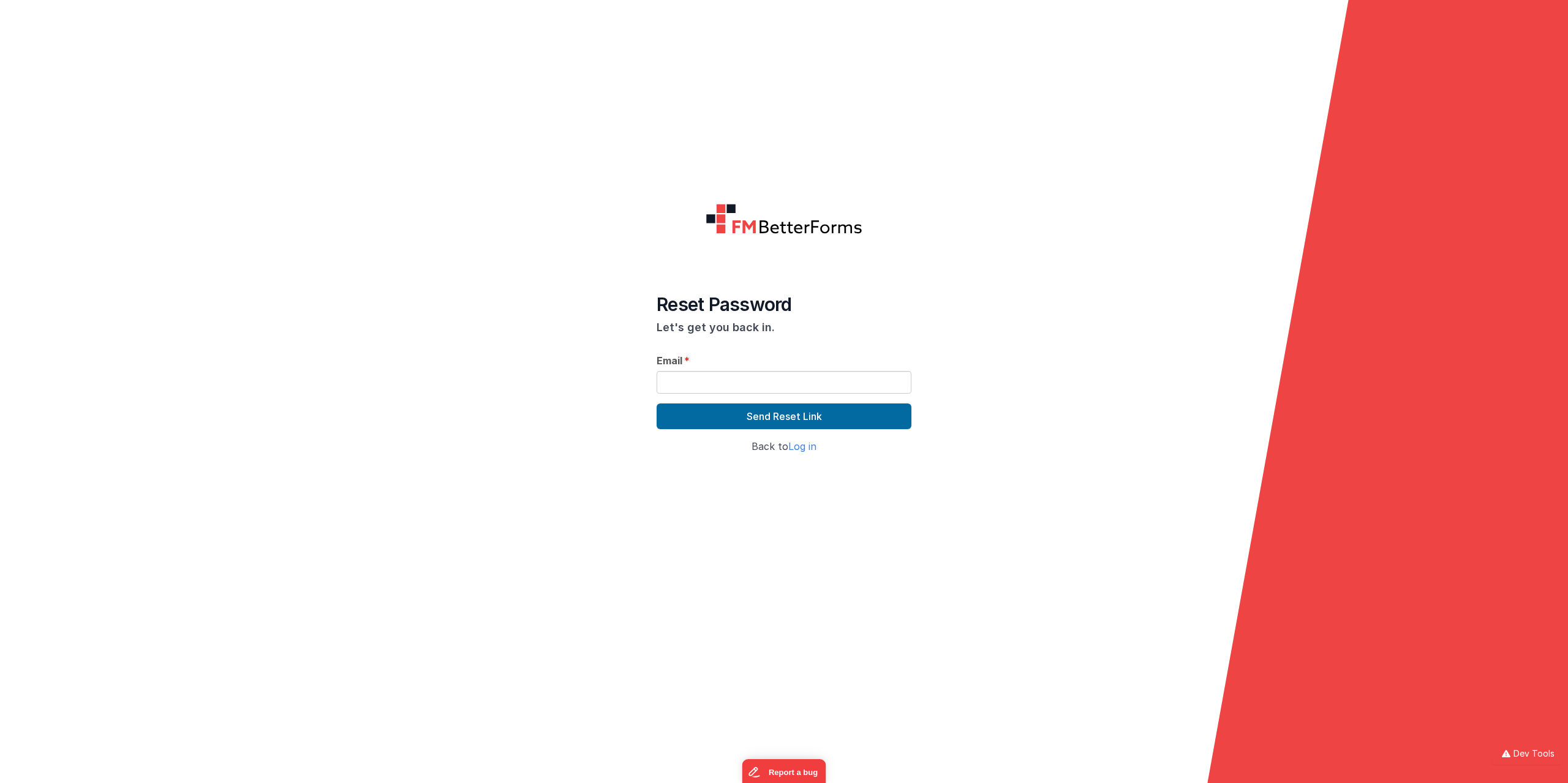
click at [807, 454] on div "Back to Log in" at bounding box center [784, 452] width 255 height 21
click at [810, 450] on link "Log in" at bounding box center [802, 446] width 28 height 12
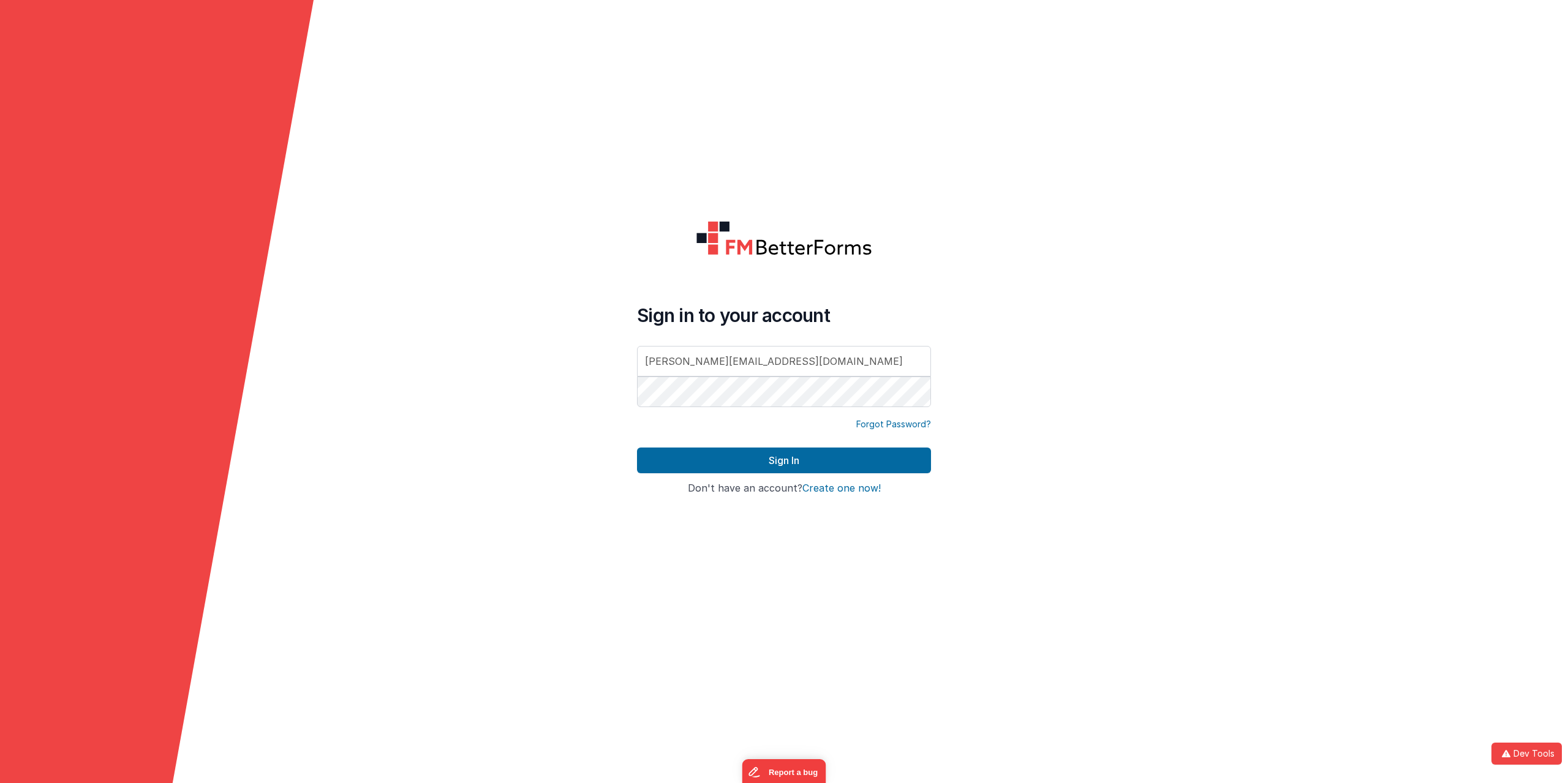
click at [1122, 286] on form "Sign in to your account alexander@delfsengineering.ca Forgot Password? Sign In …" at bounding box center [784, 391] width 1568 height 783
click at [858, 487] on button "Create one now!" at bounding box center [842, 488] width 78 height 11
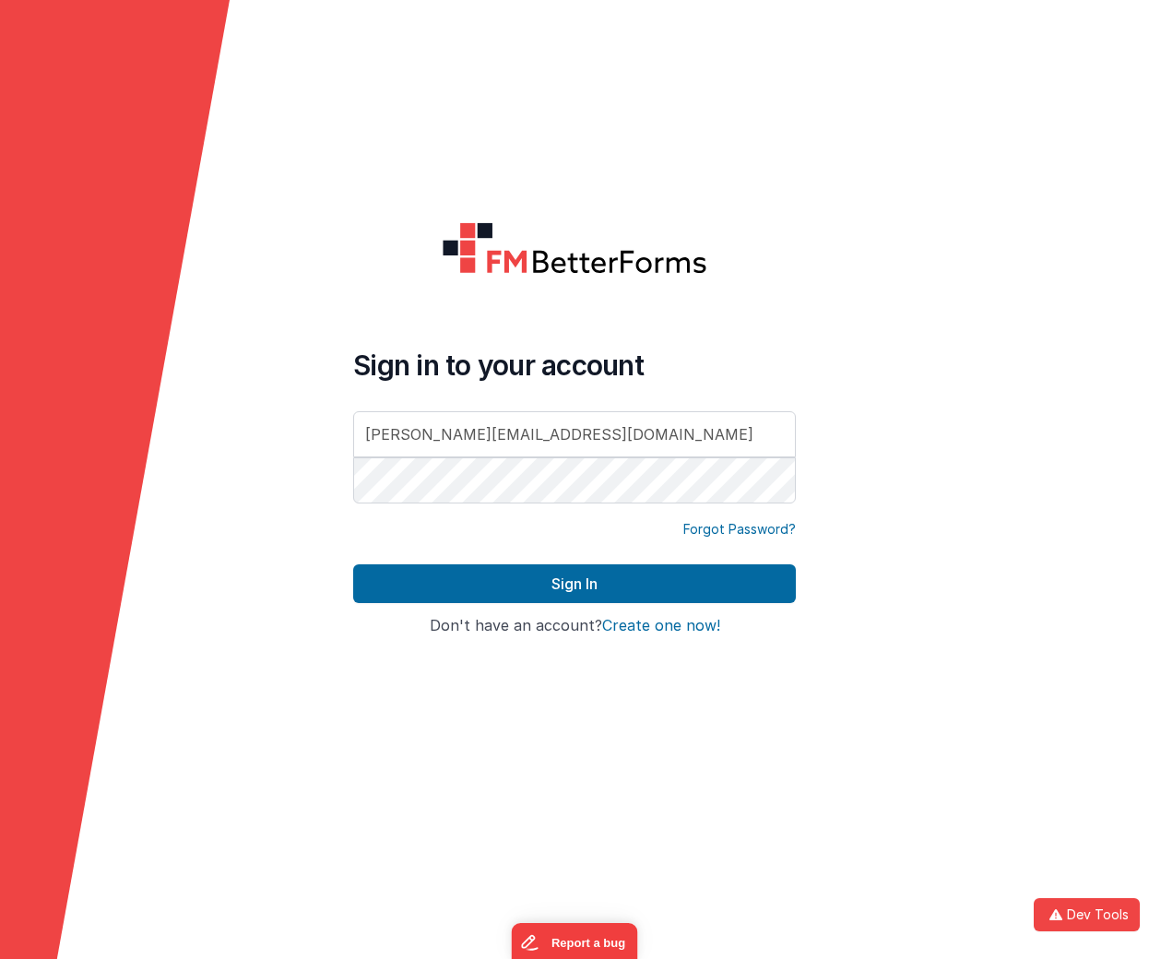
drag, startPoint x: 967, startPoint y: 253, endPoint x: 808, endPoint y: 223, distance: 161.3
click at [808, 223] on div "Sign in to your account alexander@delfsengineering.ca Forgot Password? Sign In …" at bounding box center [574, 479] width 472 height 545
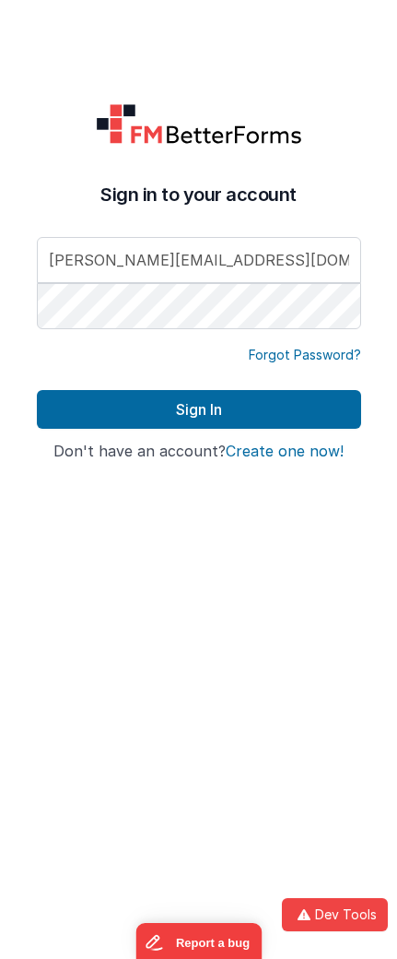
click at [253, 204] on h4 "Sign in to your account" at bounding box center [199, 195] width 325 height 26
copy div "Sign in to your account"
